Goal: Task Accomplishment & Management: Manage account settings

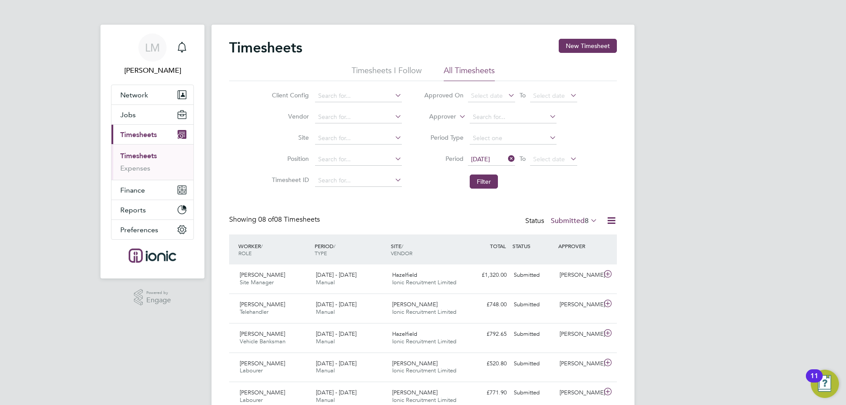
click at [155, 156] on link "Timesheets" at bounding box center [138, 156] width 37 height 8
click at [146, 115] on button "Jobs" at bounding box center [153, 114] width 82 height 19
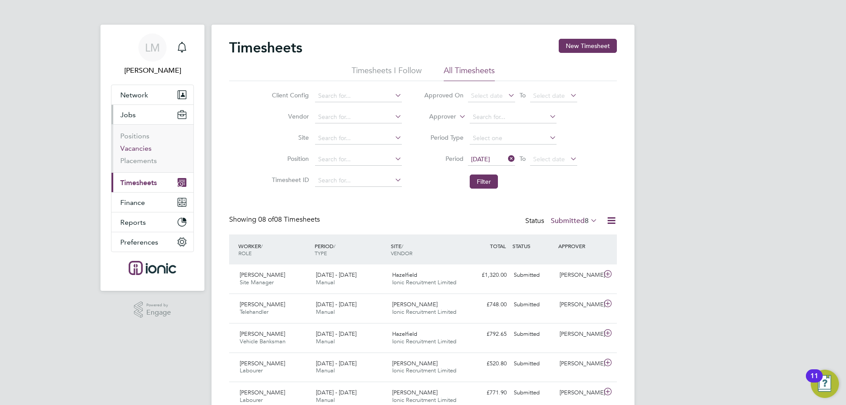
click at [142, 147] on link "Vacancies" at bounding box center [135, 148] width 31 height 8
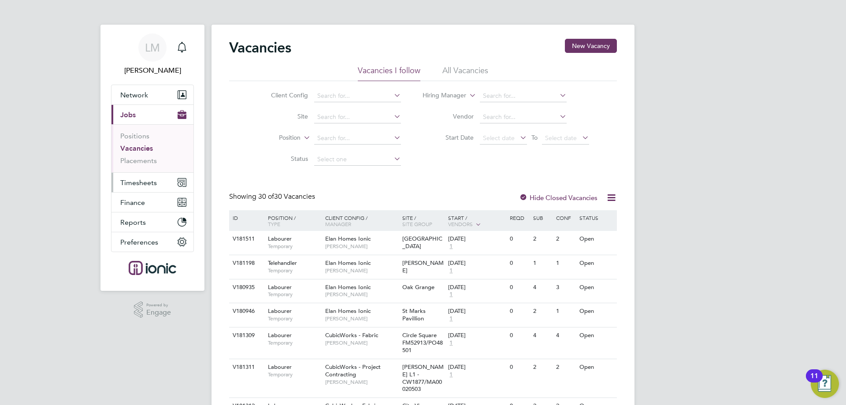
click at [144, 179] on span "Timesheets" at bounding box center [138, 183] width 37 height 8
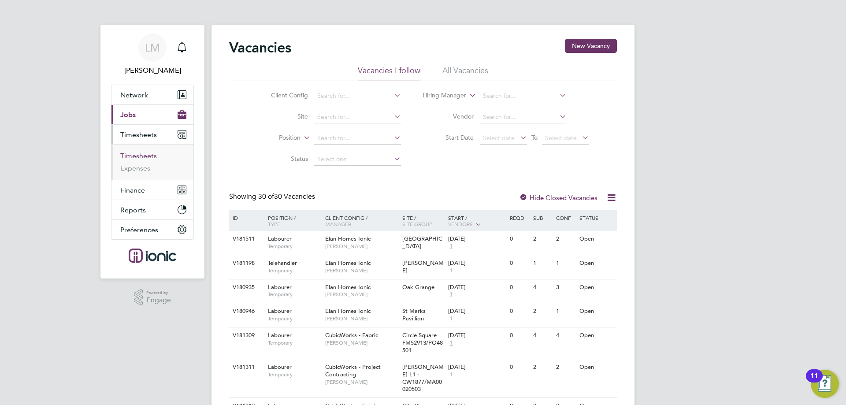
click at [145, 156] on link "Timesheets" at bounding box center [138, 156] width 37 height 8
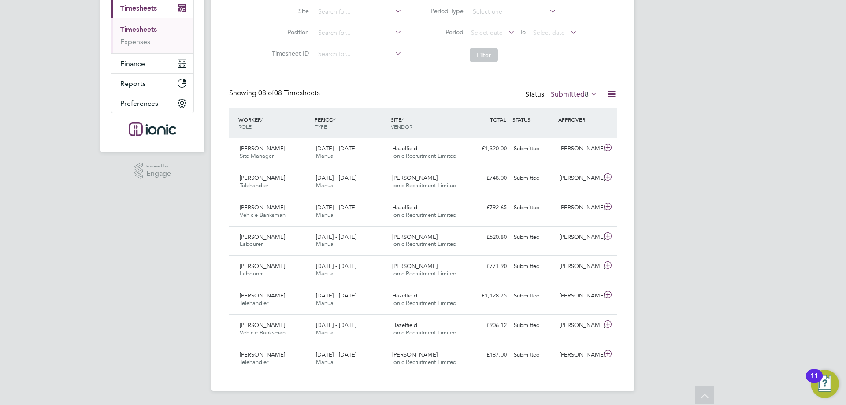
scroll to position [125, 0]
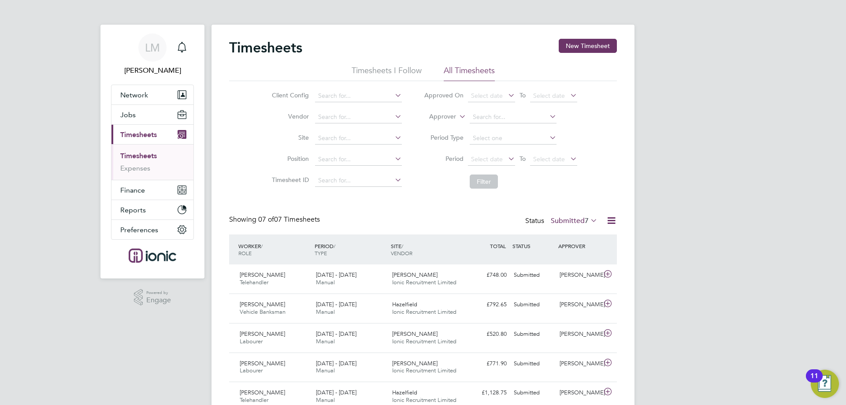
click at [274, 221] on span "07 of" at bounding box center [266, 219] width 16 height 9
click at [397, 201] on div "Timesheets New Timesheet Timesheets I Follow All Timesheets Client Config Vendo…" at bounding box center [423, 255] width 388 height 432
click at [291, 222] on span "06 of 06 Timesheets" at bounding box center [289, 219] width 62 height 9
click at [287, 216] on span "05 of 05 Timesheets" at bounding box center [289, 219] width 62 height 9
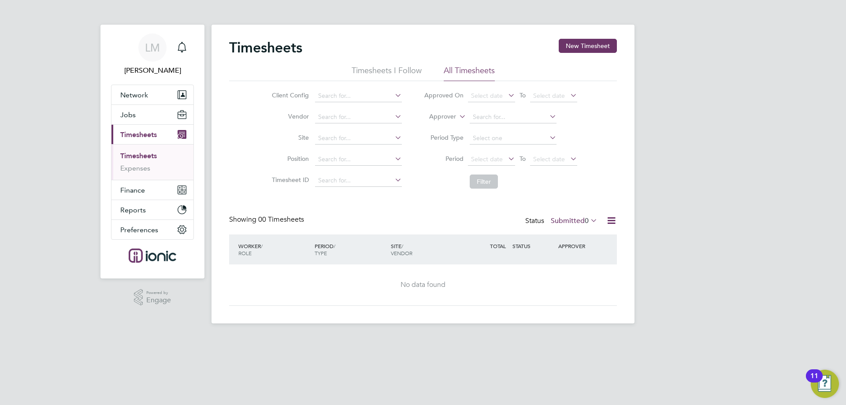
click at [571, 217] on label "Submitted 0" at bounding box center [574, 220] width 47 height 9
drag, startPoint x: 581, startPoint y: 276, endPoint x: 577, endPoint y: 270, distance: 6.4
click at [581, 275] on li "9514" at bounding box center [591, 274] width 22 height 12
click at [491, 160] on span "Select date" at bounding box center [487, 159] width 32 height 8
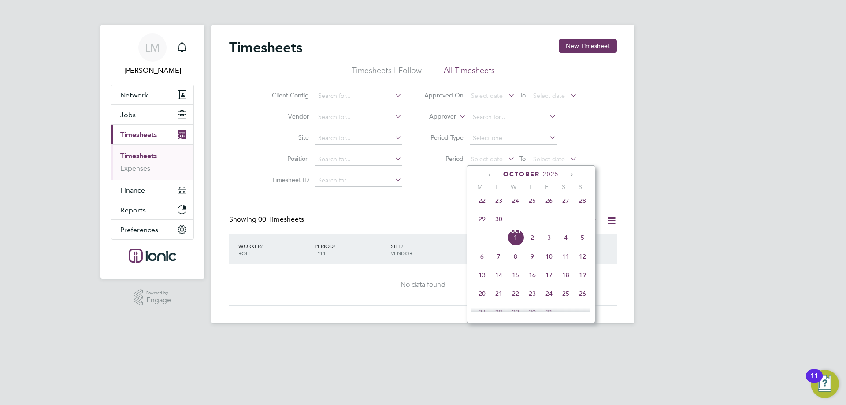
click at [478, 209] on span "22" at bounding box center [482, 200] width 17 height 17
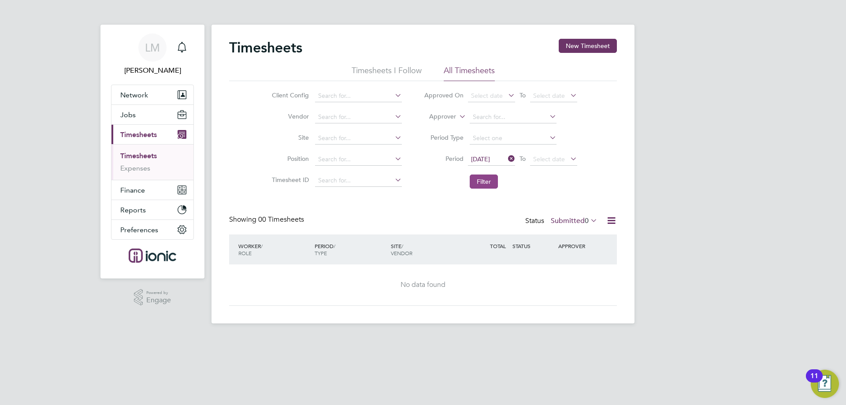
click at [484, 184] on button "Filter" at bounding box center [484, 182] width 28 height 14
click at [585, 220] on span "0" at bounding box center [587, 220] width 4 height 9
drag, startPoint x: 577, startPoint y: 271, endPoint x: 549, endPoint y: 248, distance: 36.3
click at [575, 270] on li "Approved" at bounding box center [569, 274] width 41 height 12
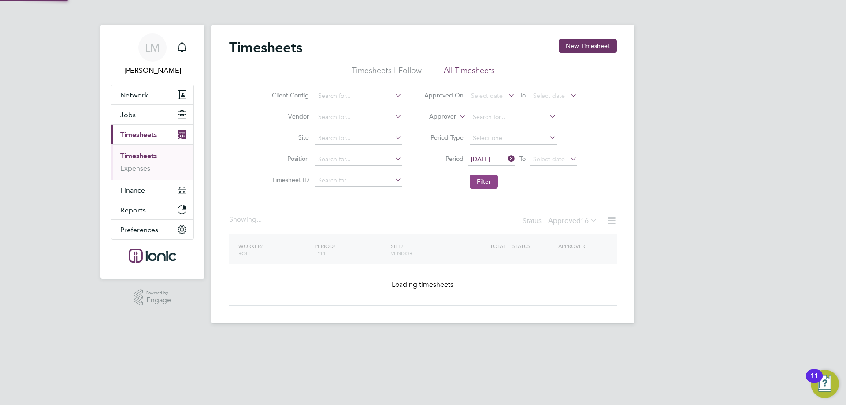
click at [483, 182] on button "Filter" at bounding box center [484, 182] width 28 height 14
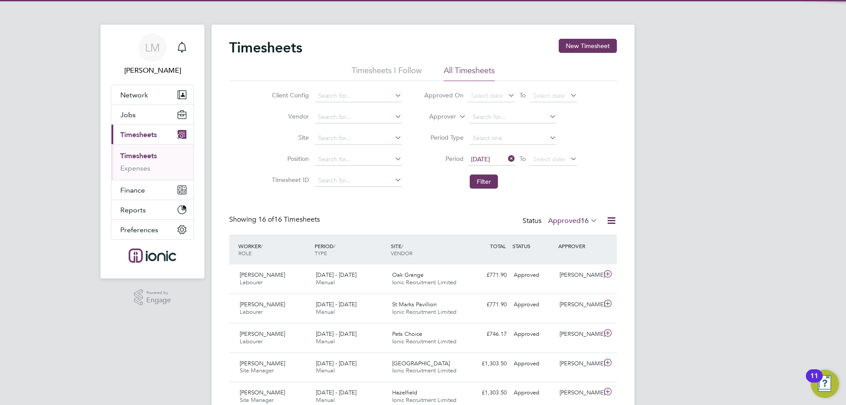
scroll to position [0, 0]
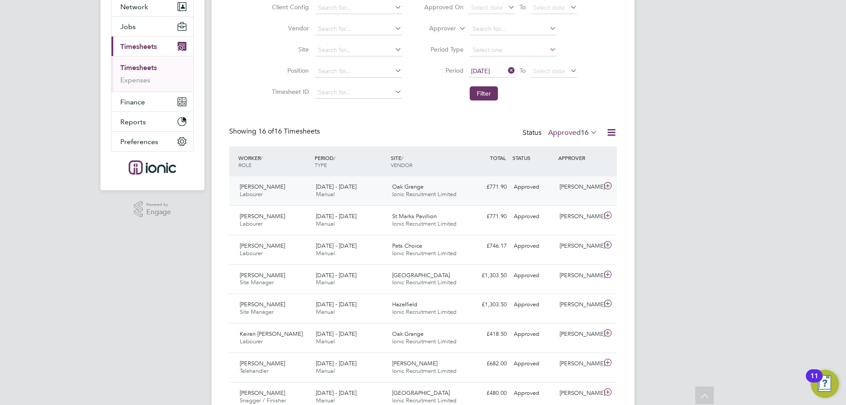
click at [384, 191] on div "22 - 28 Sep 2025 Manual" at bounding box center [351, 191] width 76 height 22
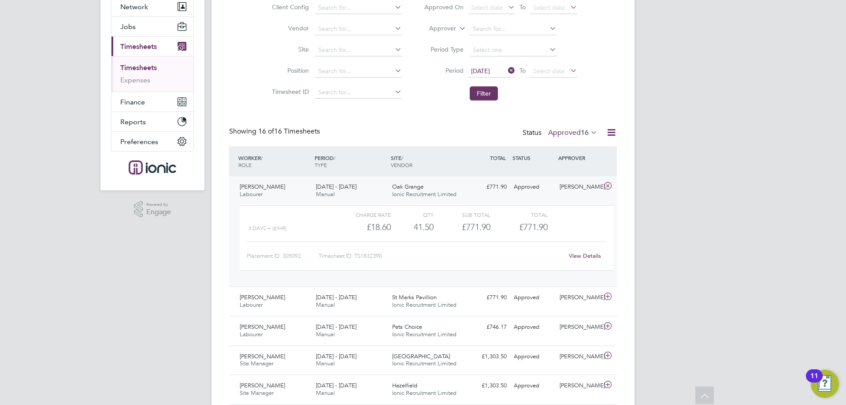
click at [384, 191] on div "22 - 28 Sep 2025 Manual" at bounding box center [351, 191] width 76 height 22
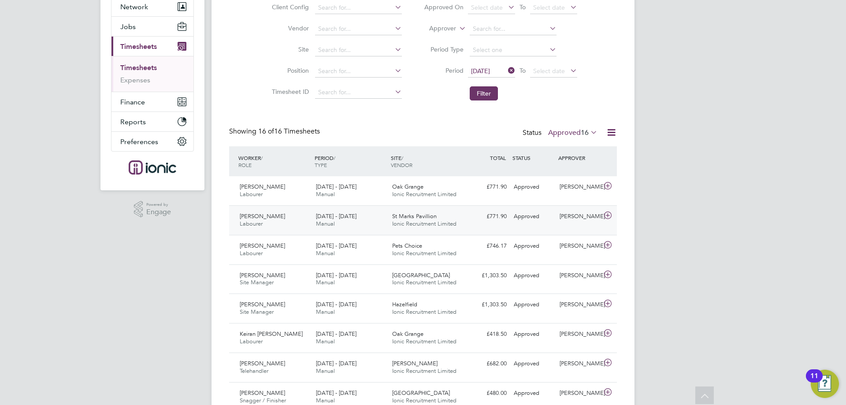
click at [369, 222] on div "22 - 28 Sep 2025 Manual" at bounding box center [351, 220] width 76 height 22
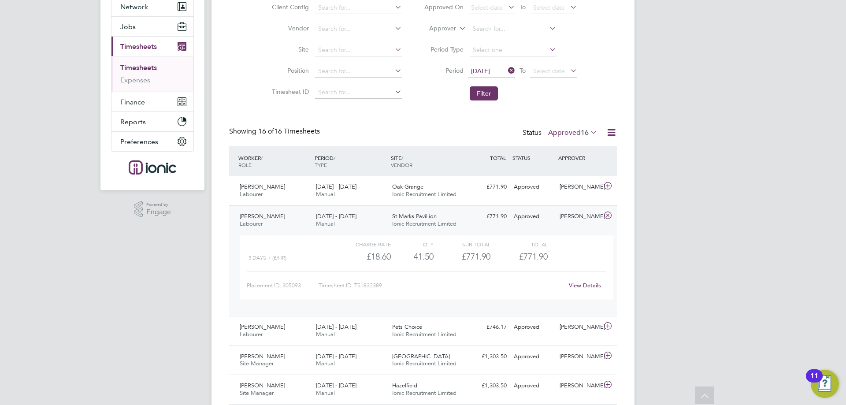
click at [369, 222] on div "22 - 28 Sep 2025 Manual" at bounding box center [351, 220] width 76 height 22
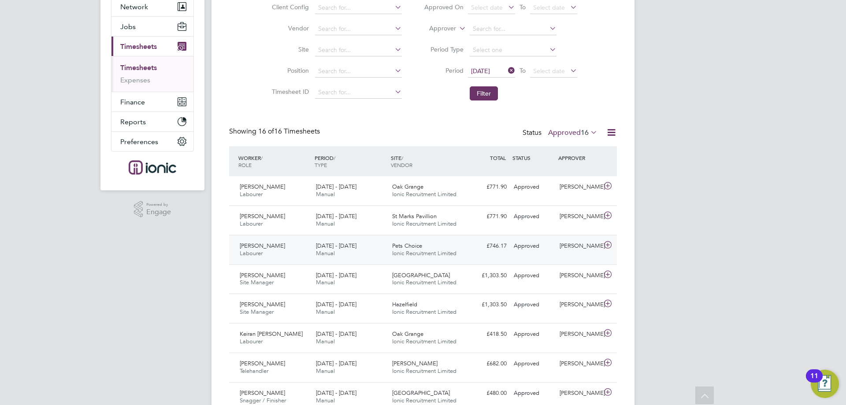
click at [364, 252] on div "22 - 28 Sep 2025 Manual" at bounding box center [351, 250] width 76 height 22
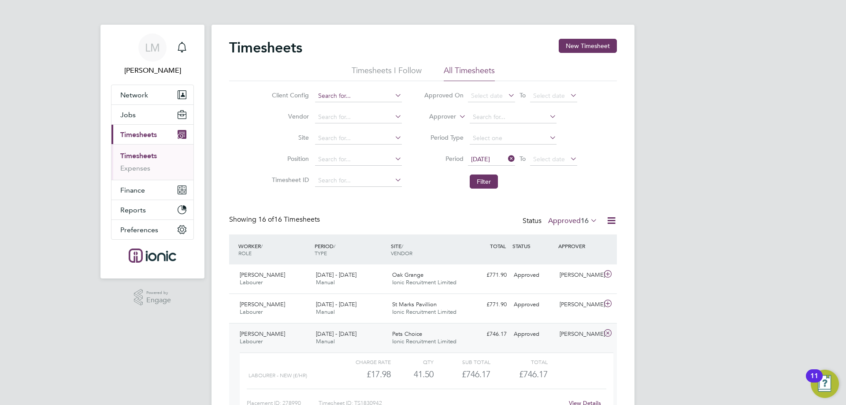
click at [341, 93] on input at bounding box center [358, 96] width 87 height 12
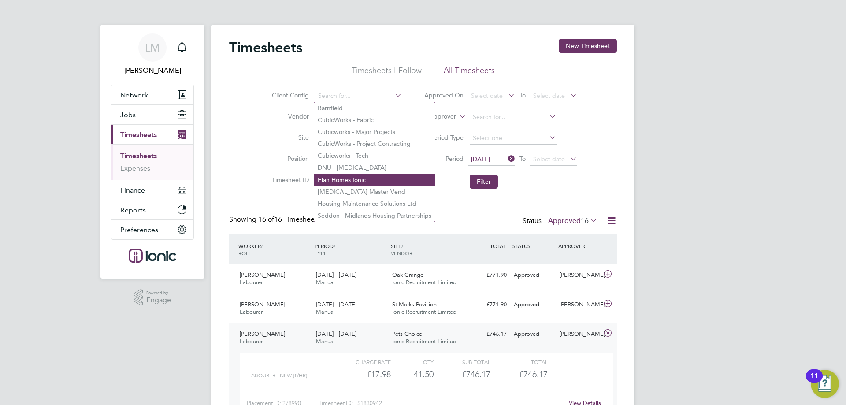
click at [354, 177] on li "Elan Homes Ionic" at bounding box center [374, 180] width 121 height 12
type input "Elan Homes Ionic"
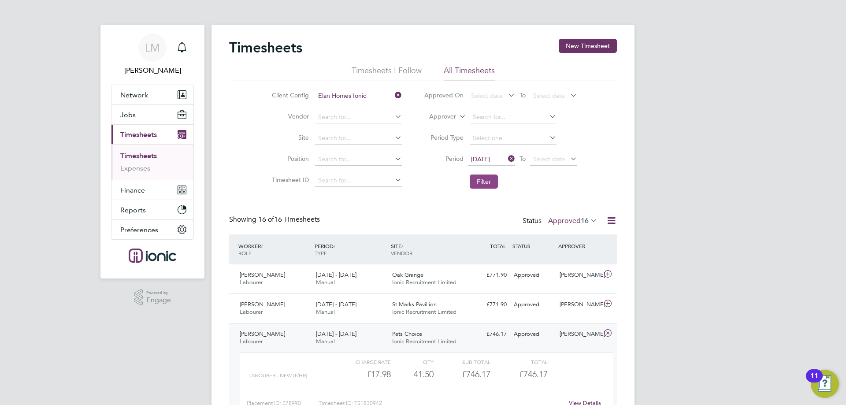
click at [487, 180] on button "Filter" at bounding box center [484, 182] width 28 height 14
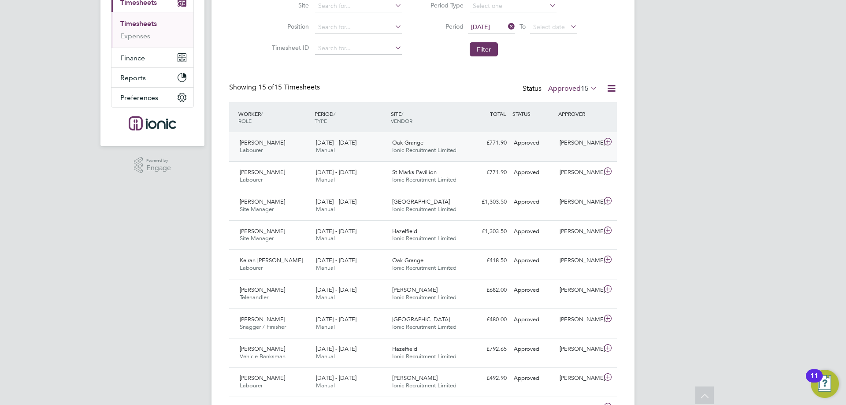
click at [384, 146] on div "22 - 28 Sep 2025 Manual" at bounding box center [351, 147] width 76 height 22
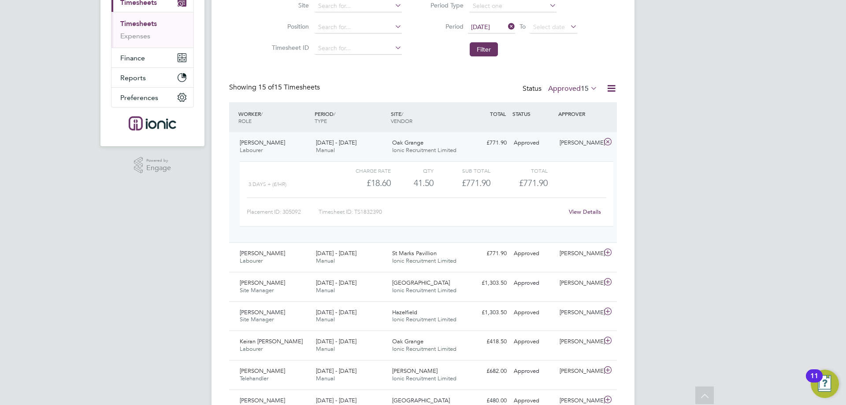
click at [384, 146] on div "22 - 28 Sep 2025 Manual" at bounding box center [351, 147] width 76 height 22
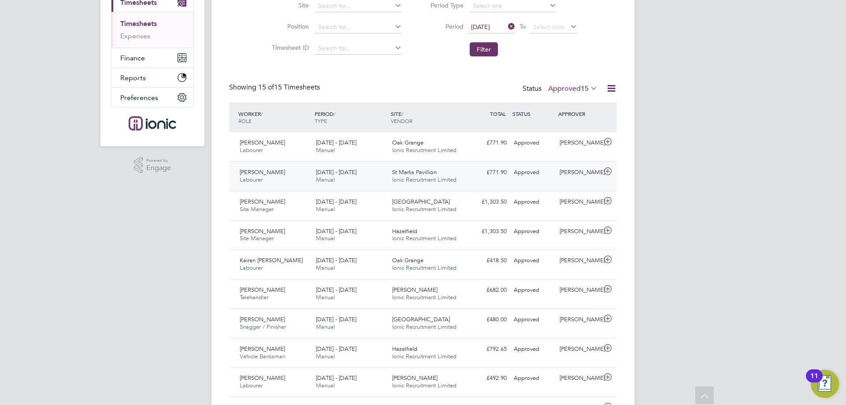
click at [386, 172] on div "22 - 28 Sep 2025 Manual" at bounding box center [351, 176] width 76 height 22
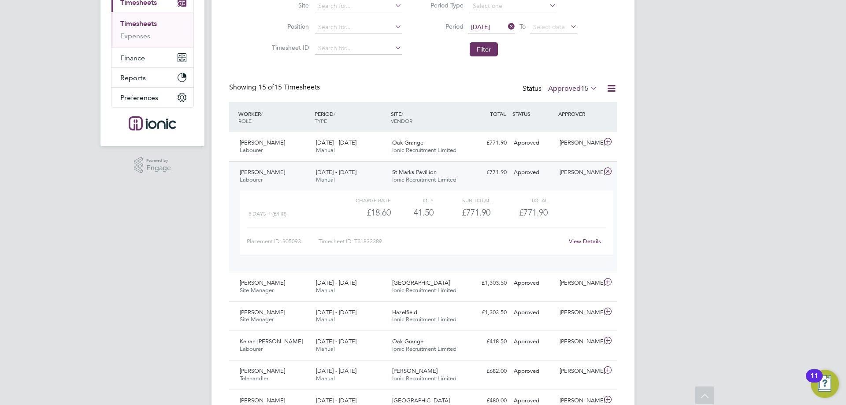
click at [381, 180] on div "22 - 28 Sep 2025 Manual" at bounding box center [351, 176] width 76 height 22
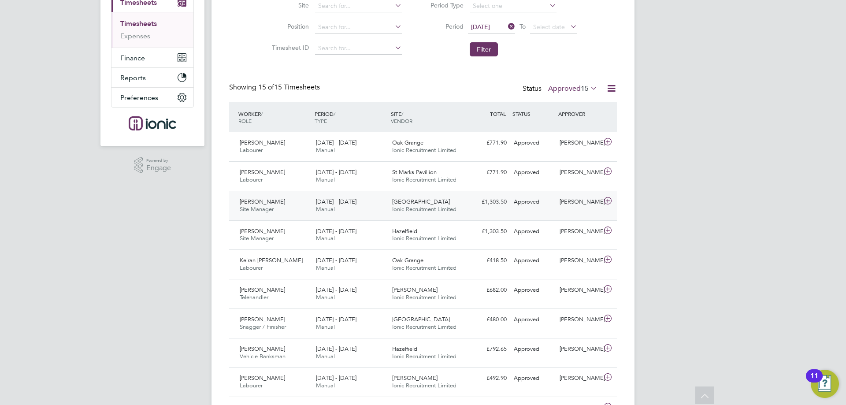
click at [385, 198] on div "22 - 28 Sep 2025 Manual" at bounding box center [351, 206] width 76 height 22
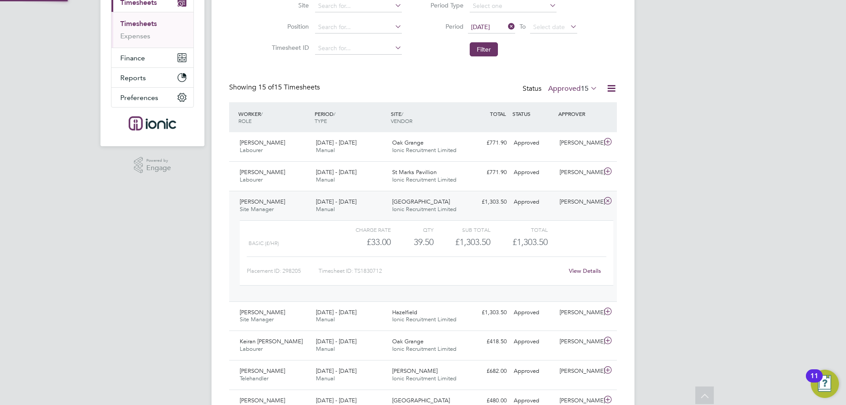
click at [373, 211] on div "22 - 28 Sep 2025 Manual" at bounding box center [351, 206] width 76 height 22
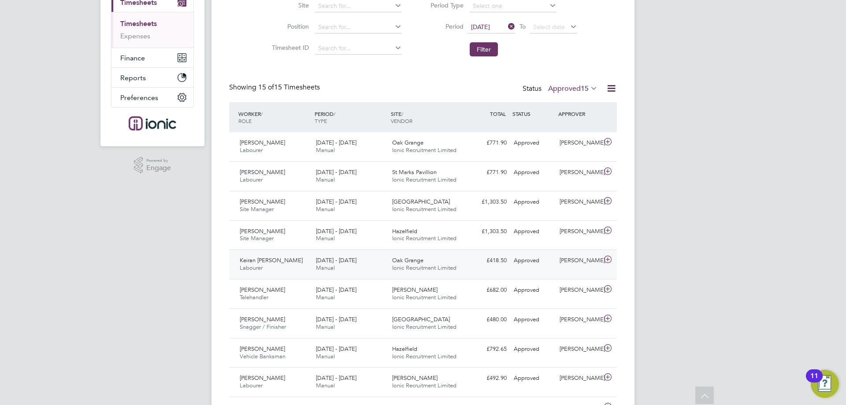
click at [376, 271] on div "22 - 28 Sep 2025 Manual" at bounding box center [351, 264] width 76 height 22
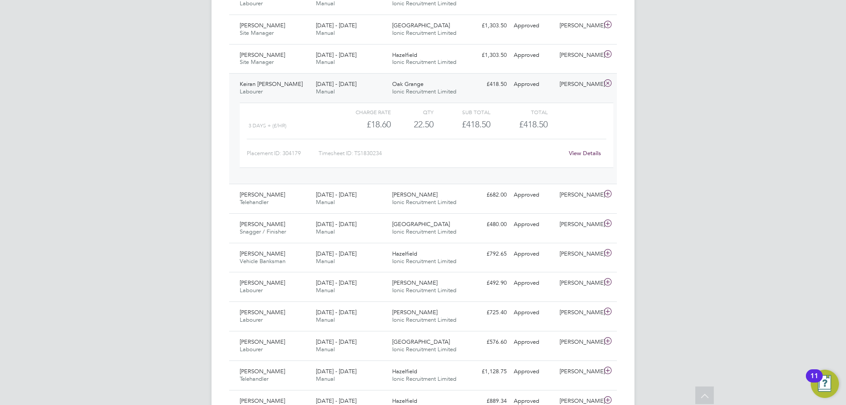
click at [377, 92] on div "22 - 28 Sep 2025 Manual" at bounding box center [351, 88] width 76 height 22
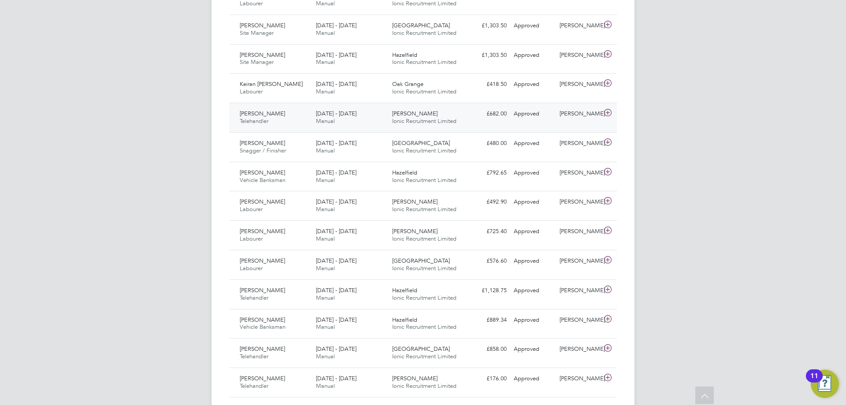
click at [383, 115] on div "22 - 28 Sep 2025 Manual" at bounding box center [351, 118] width 76 height 22
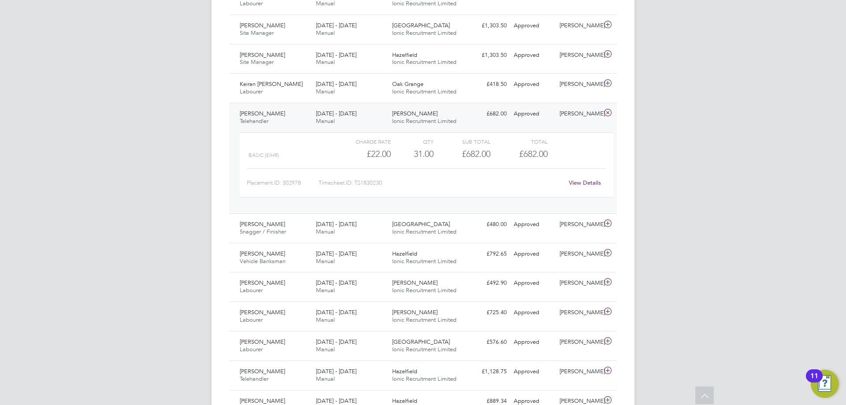
click at [383, 115] on div "22 - 28 Sep 2025 Manual" at bounding box center [351, 118] width 76 height 22
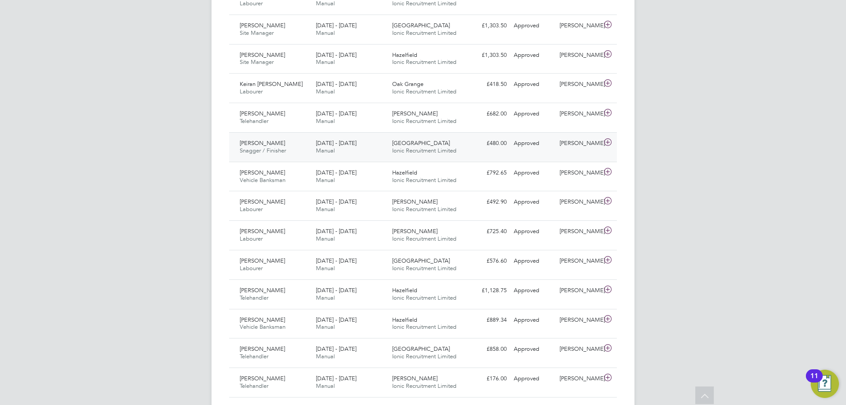
click at [376, 145] on div "22 - 28 Sep 2025 Manual" at bounding box center [351, 147] width 76 height 22
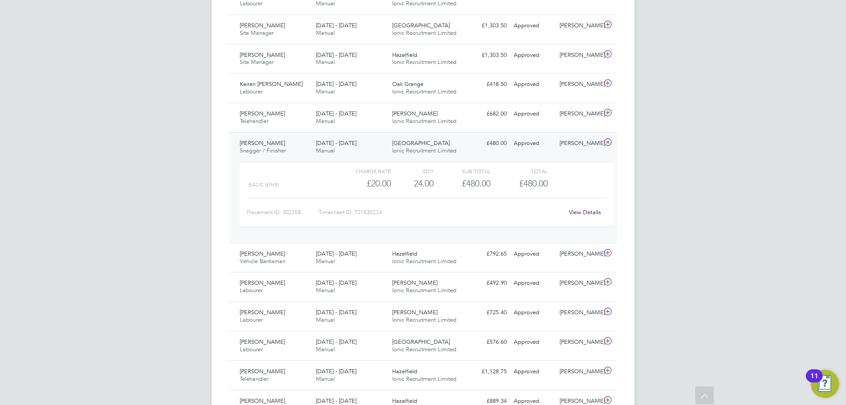
click at [374, 144] on div "22 - 28 Sep 2025 Manual" at bounding box center [351, 147] width 76 height 22
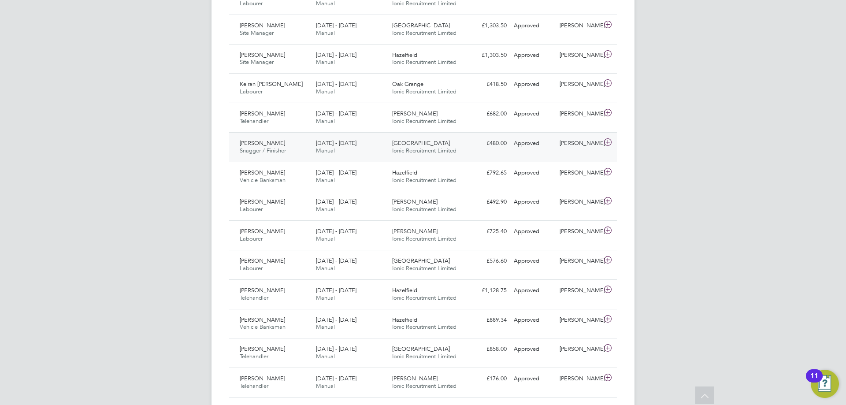
click at [372, 147] on div "22 - 28 Sep 2025 Manual" at bounding box center [351, 147] width 76 height 22
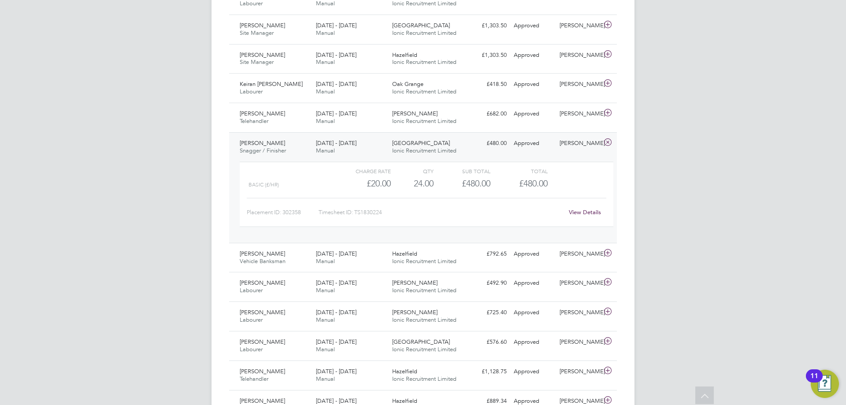
click at [363, 149] on div "22 - 28 Sep 2025 Manual" at bounding box center [351, 147] width 76 height 22
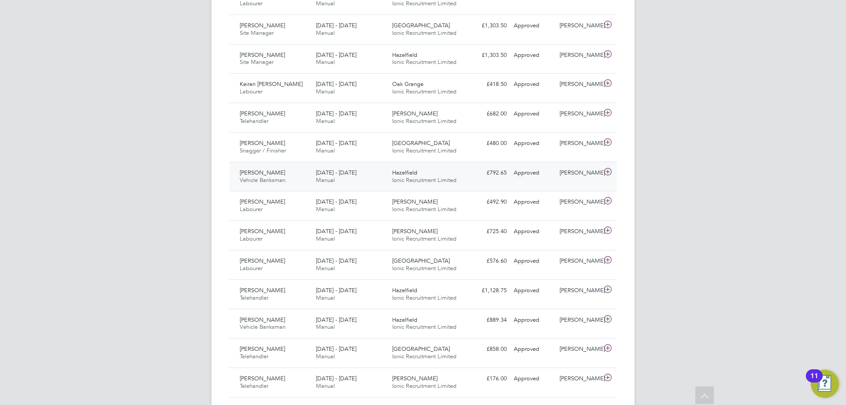
click at [370, 175] on div "22 - 28 Sep 2025 Manual" at bounding box center [351, 177] width 76 height 22
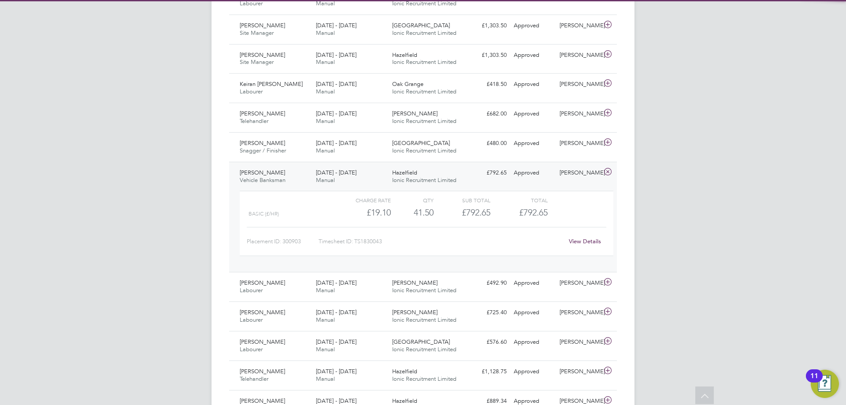
click at [369, 174] on div "22 - 28 Sep 2025 Manual" at bounding box center [351, 177] width 76 height 22
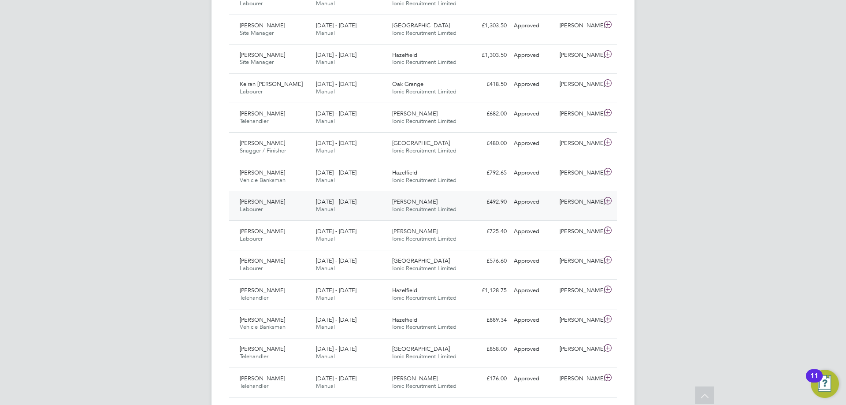
click at [368, 197] on div "22 - 28 Sep 2025 Manual" at bounding box center [351, 206] width 76 height 22
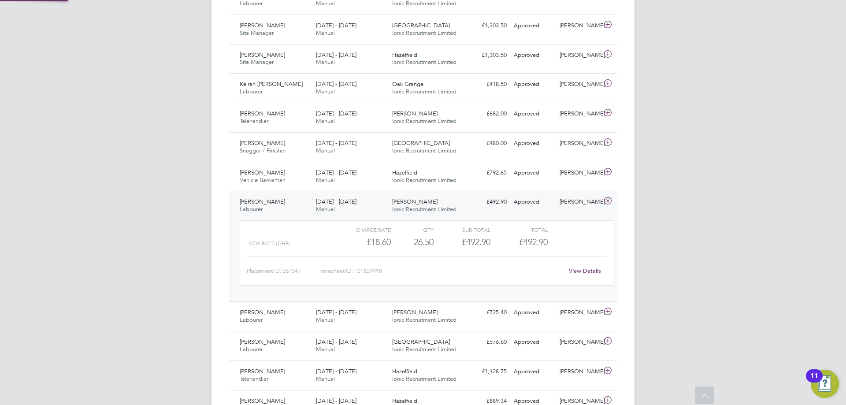
click at [369, 201] on div "22 - 28 Sep 2025 Manual" at bounding box center [351, 206] width 76 height 22
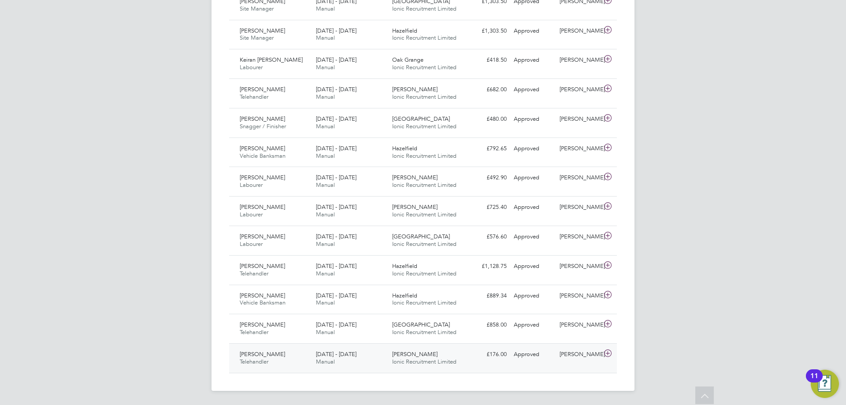
click at [362, 352] on div "22 - 28 Sep 2025 Manual" at bounding box center [351, 358] width 76 height 22
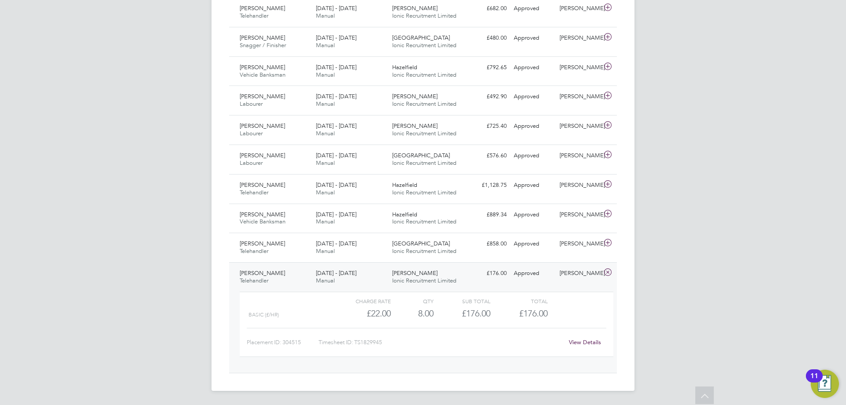
click at [368, 279] on div "22 - 28 Sep 2025 Manual" at bounding box center [351, 277] width 76 height 22
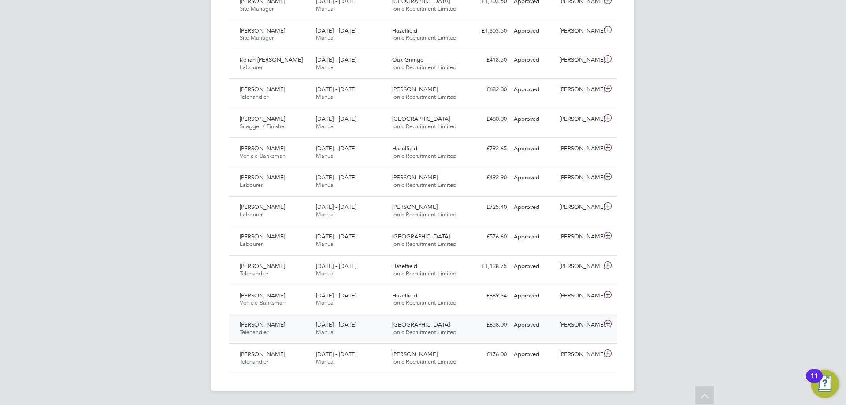
click at [400, 322] on span "Redwood Gardens" at bounding box center [421, 324] width 58 height 7
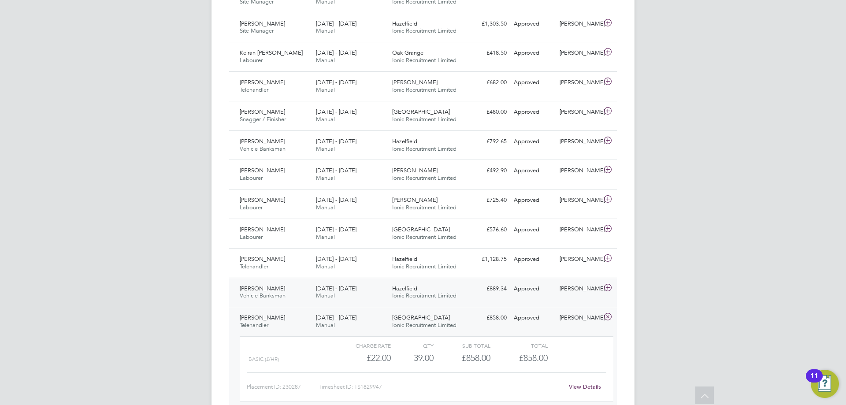
click at [371, 296] on div "22 - 28 Sep 2025 Manual" at bounding box center [351, 293] width 76 height 22
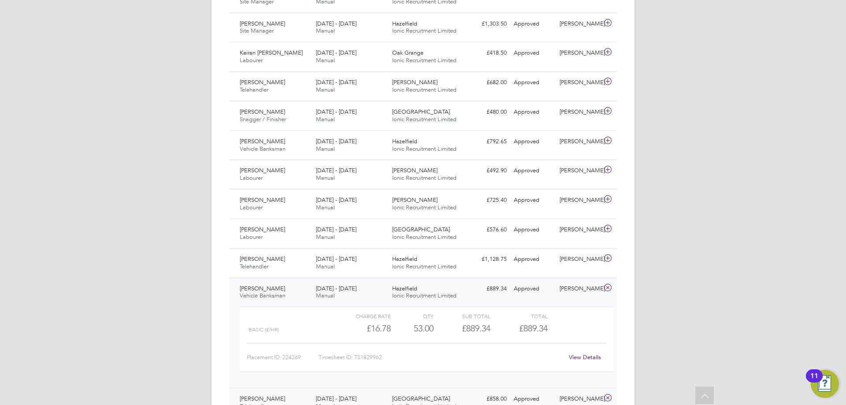
click at [374, 288] on div "22 - 28 Sep 2025 Manual" at bounding box center [351, 293] width 76 height 22
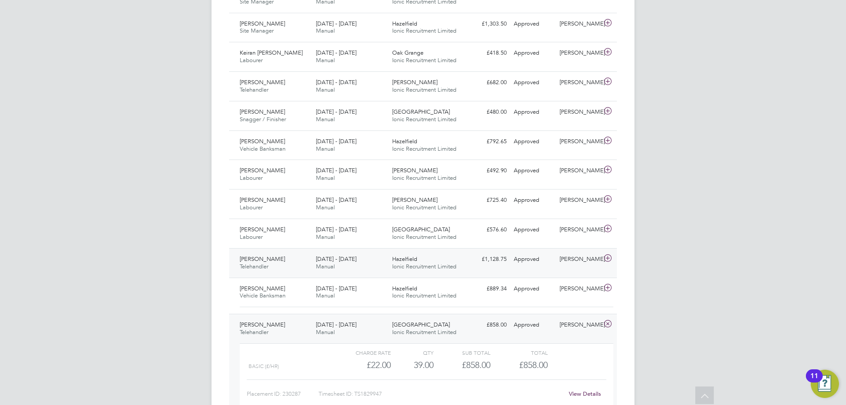
click at [370, 263] on div "22 - 28 Sep 2025 Manual" at bounding box center [351, 263] width 76 height 22
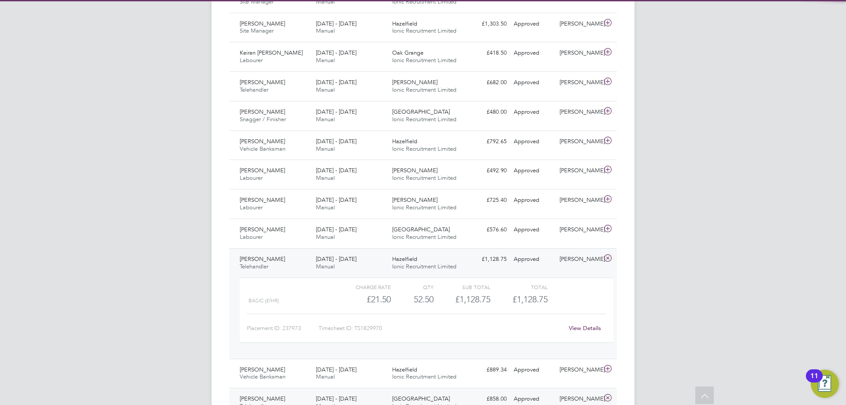
click at [372, 261] on div "22 - 28 Sep 2025 Manual" at bounding box center [351, 263] width 76 height 22
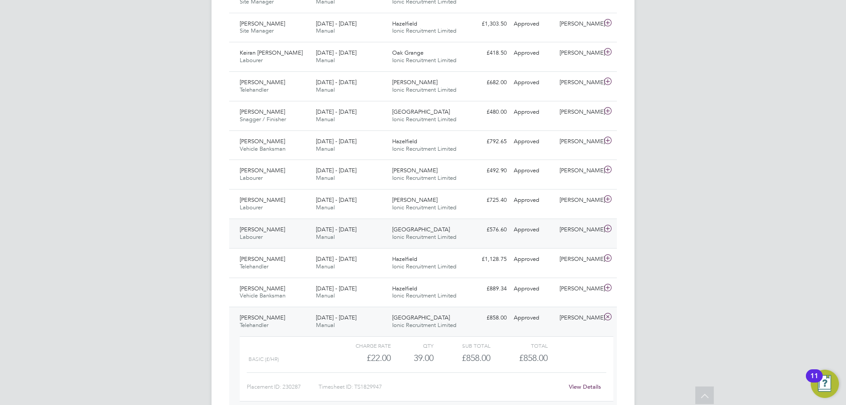
click at [360, 227] on div "22 - 28 Sep 2025 Manual" at bounding box center [351, 234] width 76 height 22
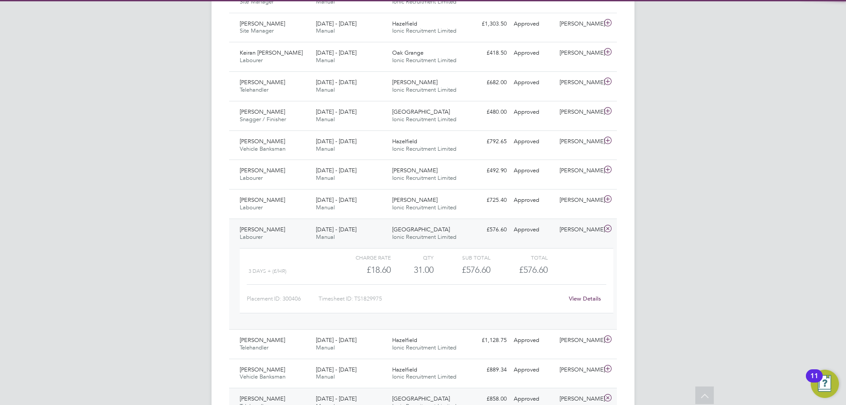
click at [360, 227] on div "22 - 28 Sep 2025 Manual" at bounding box center [351, 234] width 76 height 22
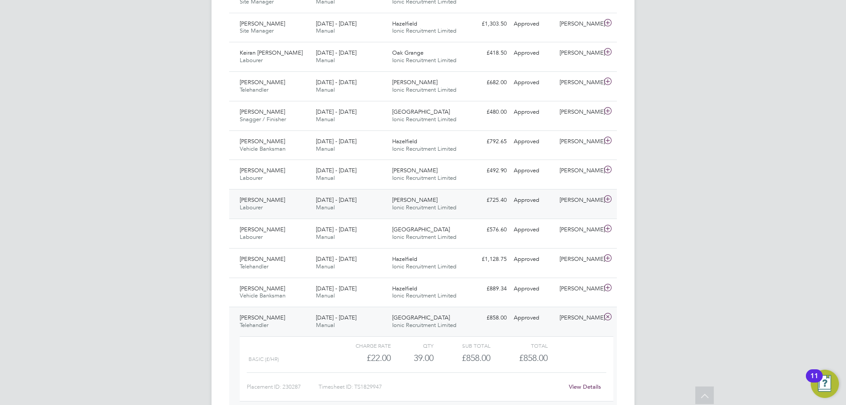
click at [363, 194] on div "22 - 28 Sep 2025 Manual" at bounding box center [351, 204] width 76 height 22
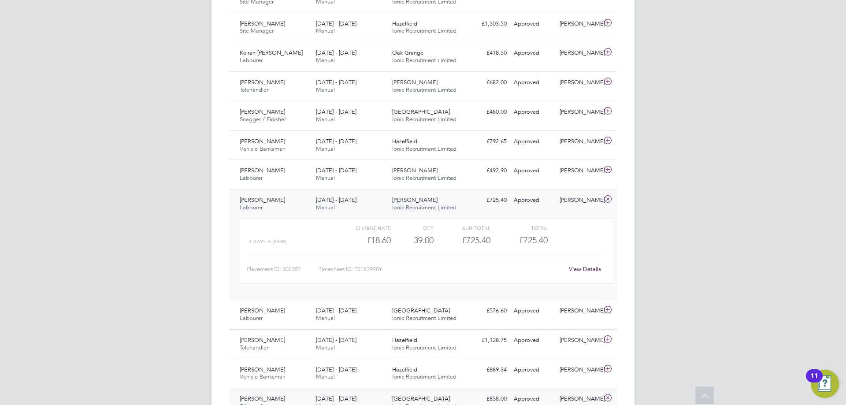
click at [360, 199] on div "22 - 28 Sep 2025 Manual" at bounding box center [351, 204] width 76 height 22
